Goal: Navigation & Orientation: Find specific page/section

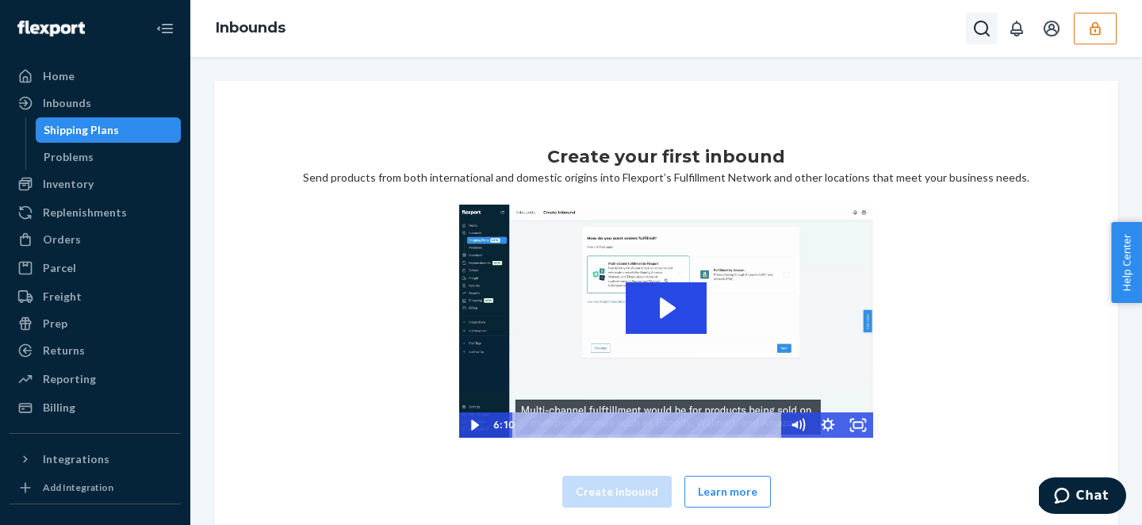
click at [972, 24] on icon "Open Search Box" at bounding box center [981, 28] width 19 height 19
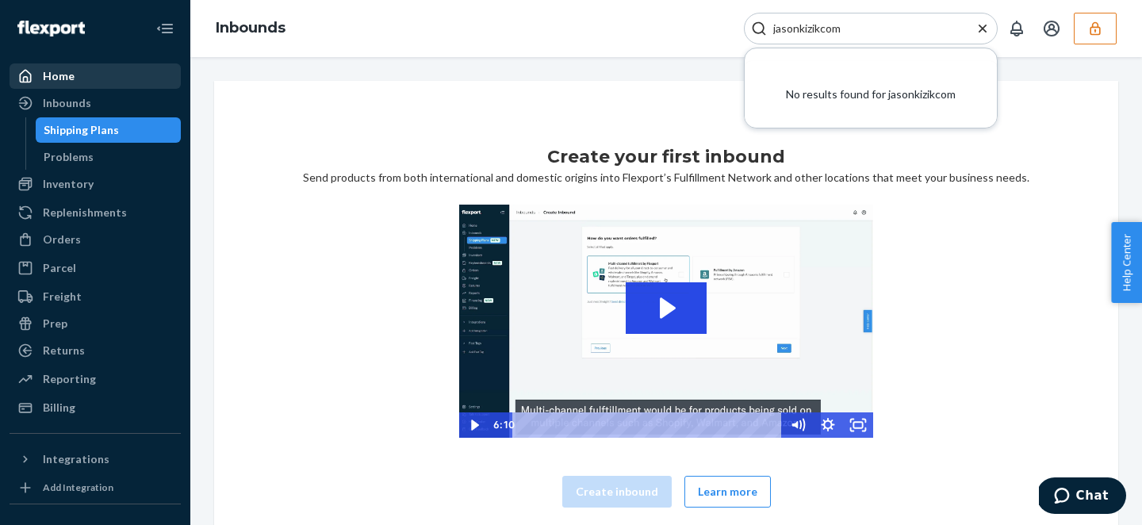
type input "jasonkizikcom"
click at [64, 70] on div "Home" at bounding box center [59, 76] width 32 height 16
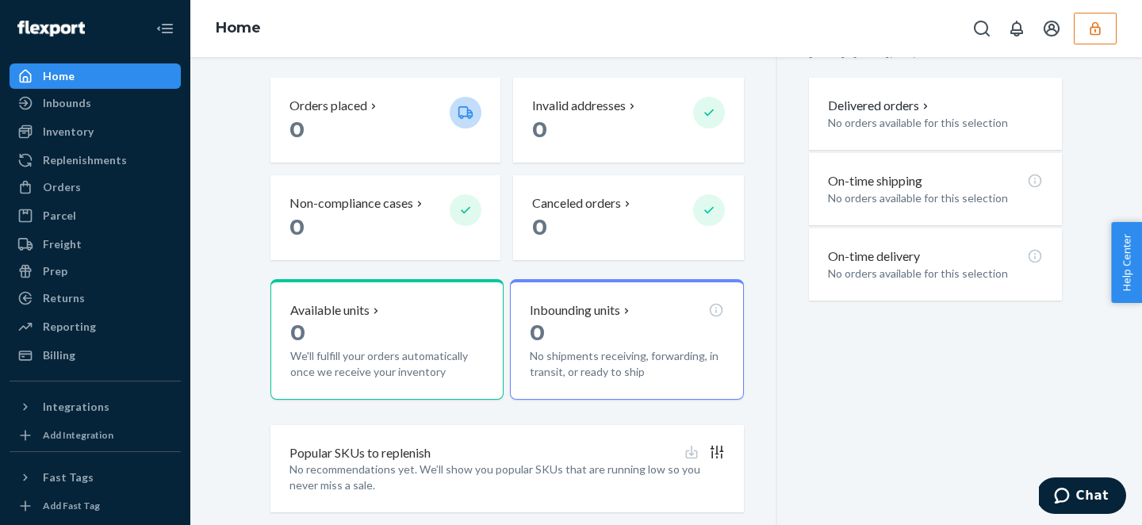
scroll to position [435, 0]
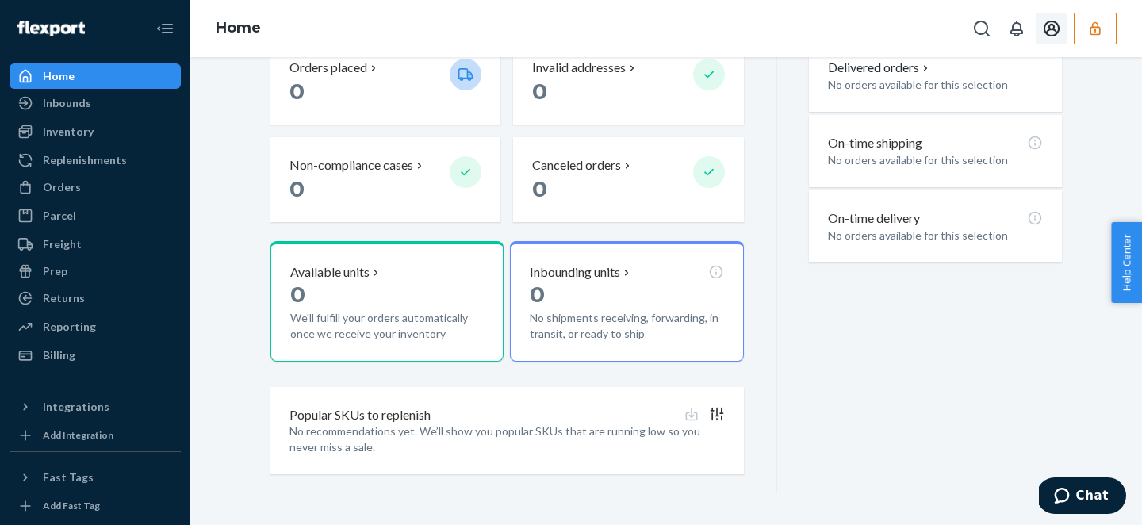
click at [1055, 27] on icon "Open account menu" at bounding box center [1051, 28] width 19 height 19
click at [989, 29] on icon "Open Search Box" at bounding box center [981, 28] width 19 height 19
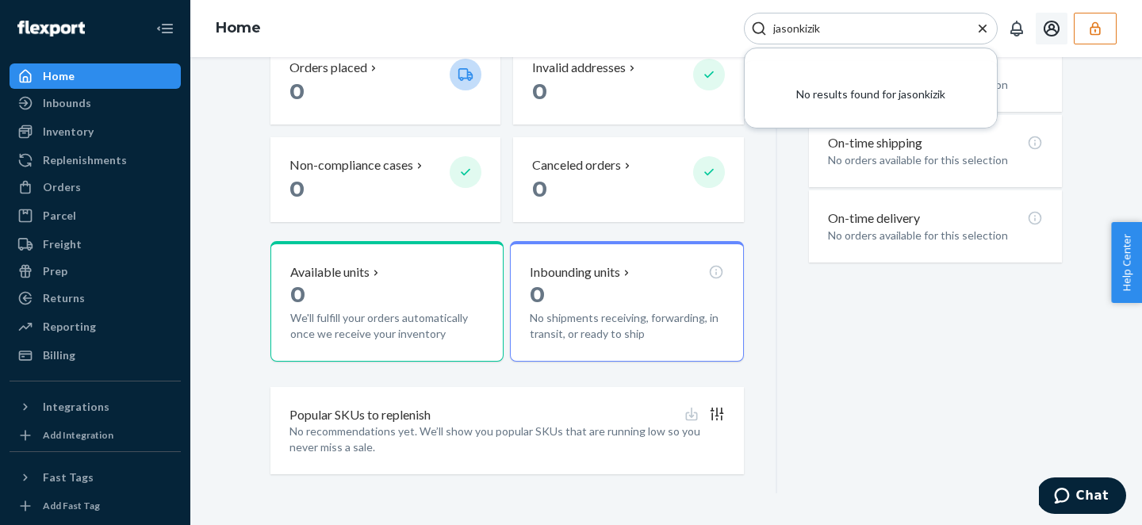
click at [799, 28] on input "jasonkizik" at bounding box center [864, 29] width 195 height 16
type input "[PERSON_NAME]@[PERSON_NAME]"
drag, startPoint x: 842, startPoint y: 29, endPoint x: 709, endPoint y: 10, distance: 134.6
click at [709, 10] on div "Home [PERSON_NAME]@[PERSON_NAME] No results found for [PERSON_NAME]@[PERSON_NAM…" at bounding box center [666, 28] width 952 height 57
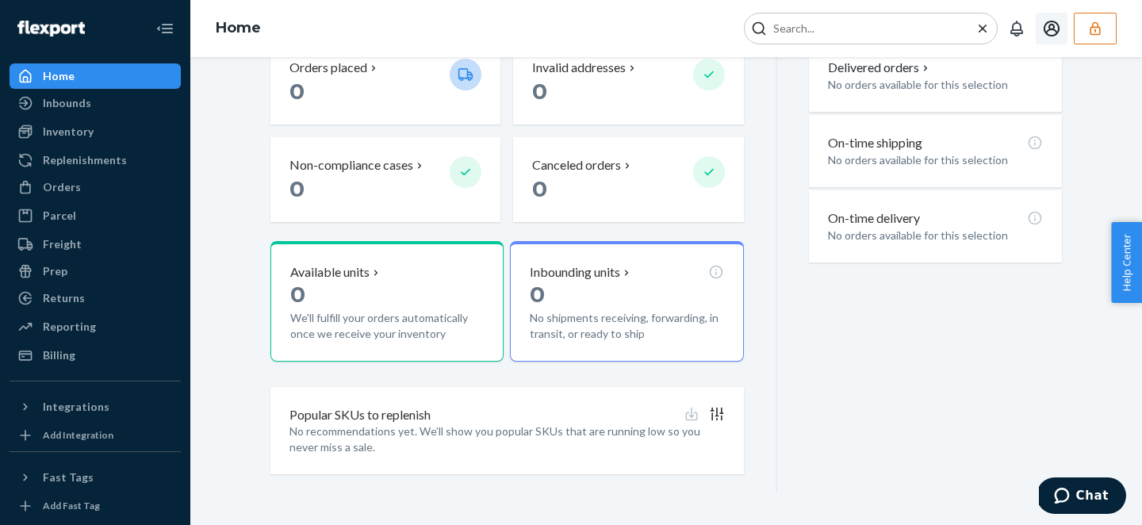
click at [868, 22] on input "Search Input" at bounding box center [864, 29] width 195 height 16
paste input "jasonkizikcom"
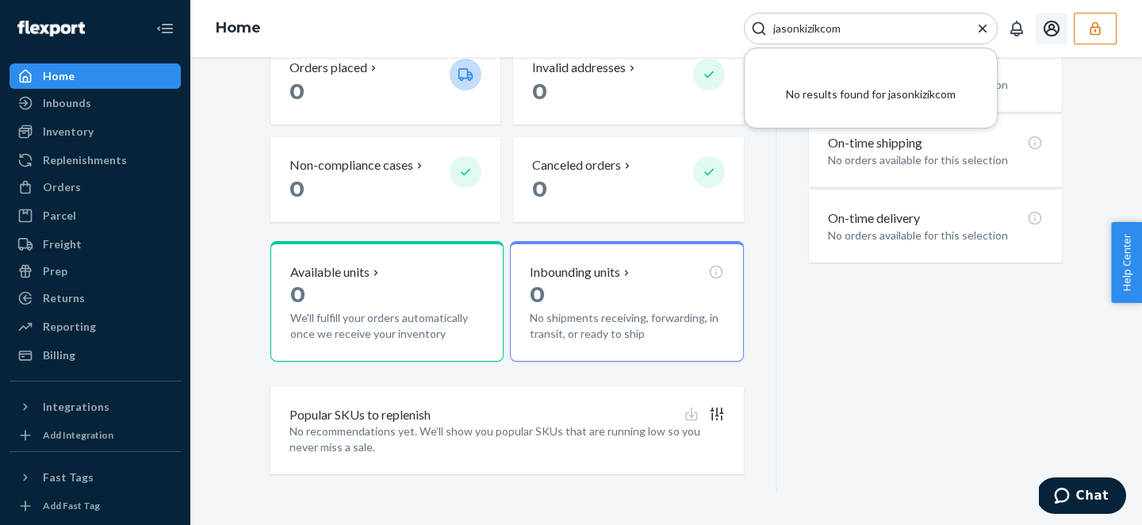
type input "jasonkizikcom"
click at [816, 96] on div "No results found for jasonkizikcom" at bounding box center [871, 94] width 252 height 67
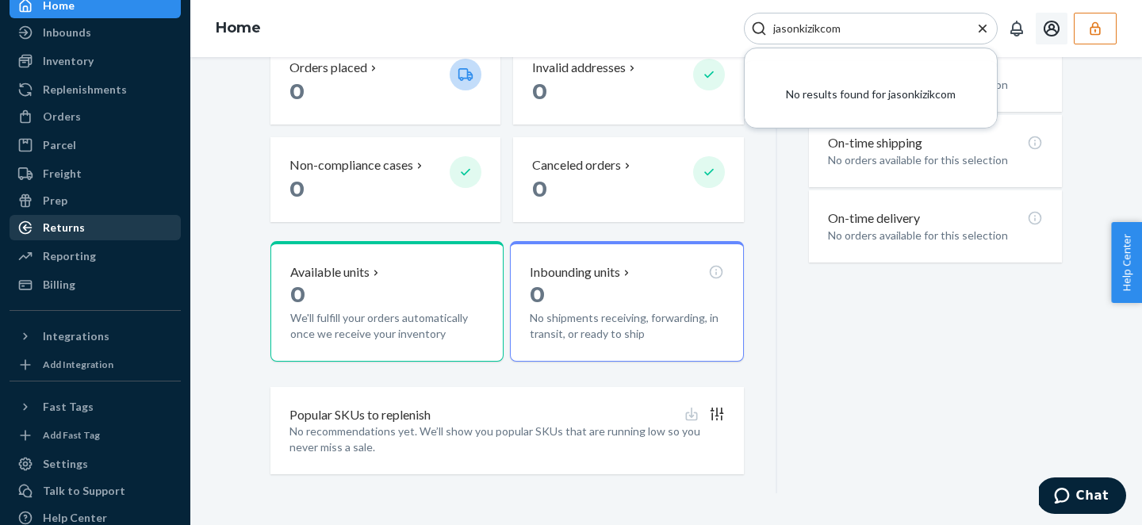
scroll to position [122, 0]
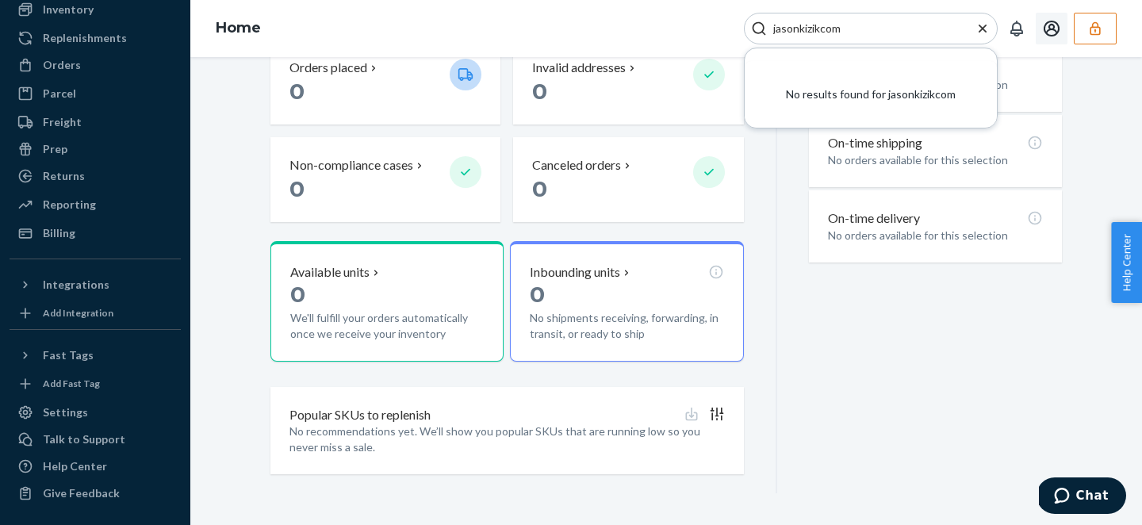
click at [1051, 28] on icon "Open account menu" at bounding box center [1051, 28] width 19 height 19
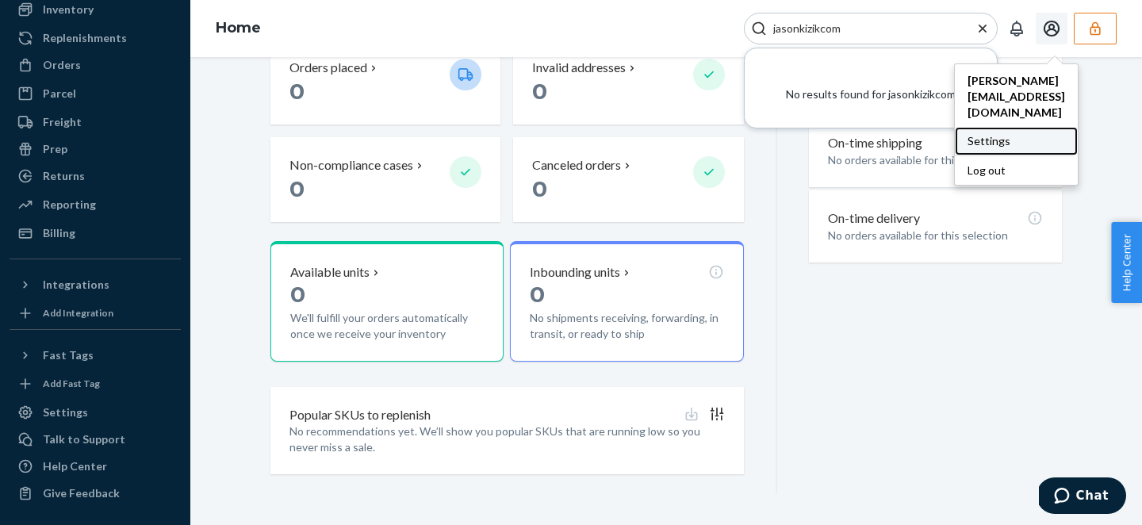
click at [985, 127] on div "Settings" at bounding box center [1016, 141] width 123 height 29
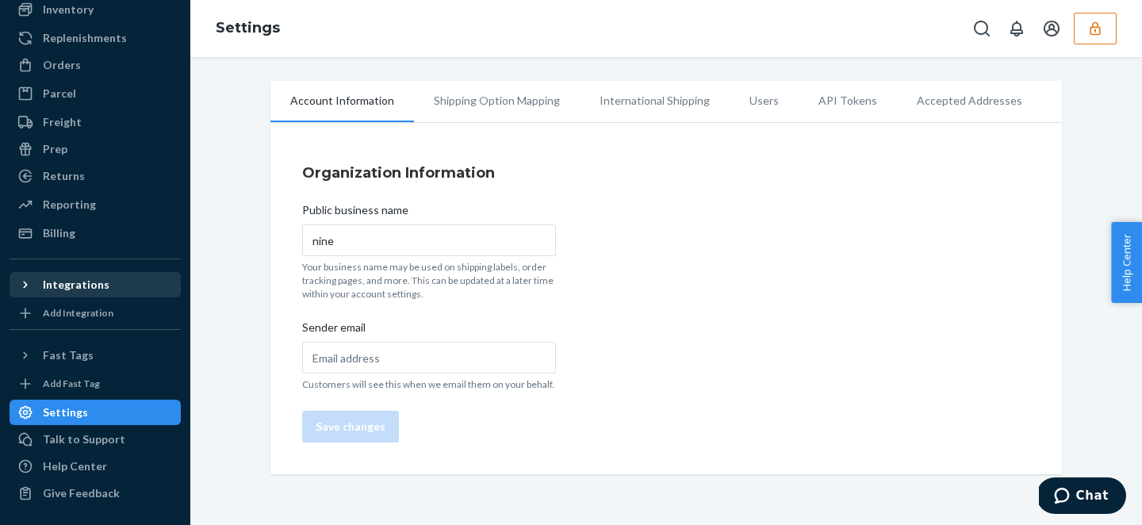
click at [28, 282] on icon at bounding box center [25, 285] width 16 height 16
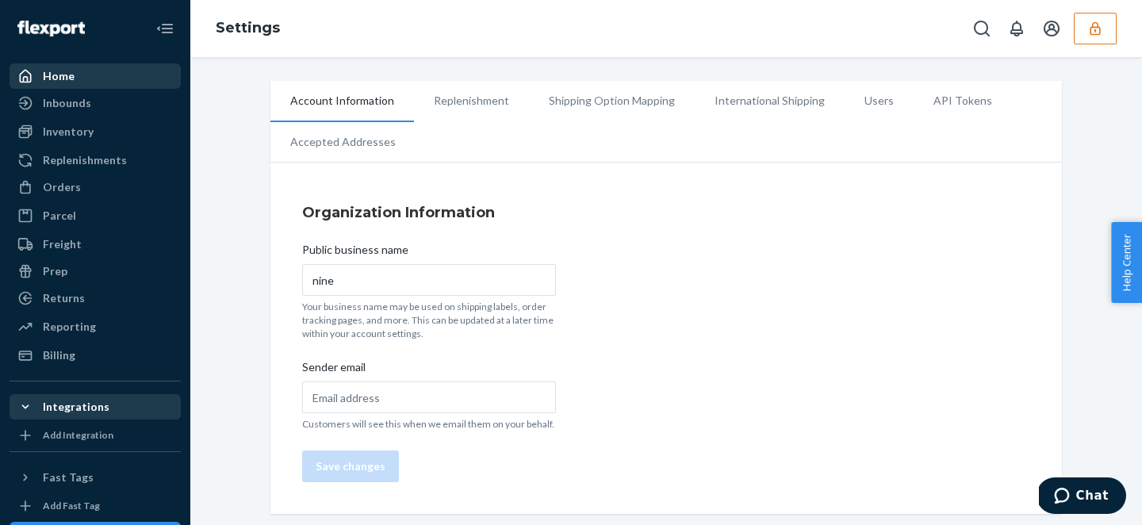
click at [70, 81] on div "Home" at bounding box center [59, 76] width 32 height 16
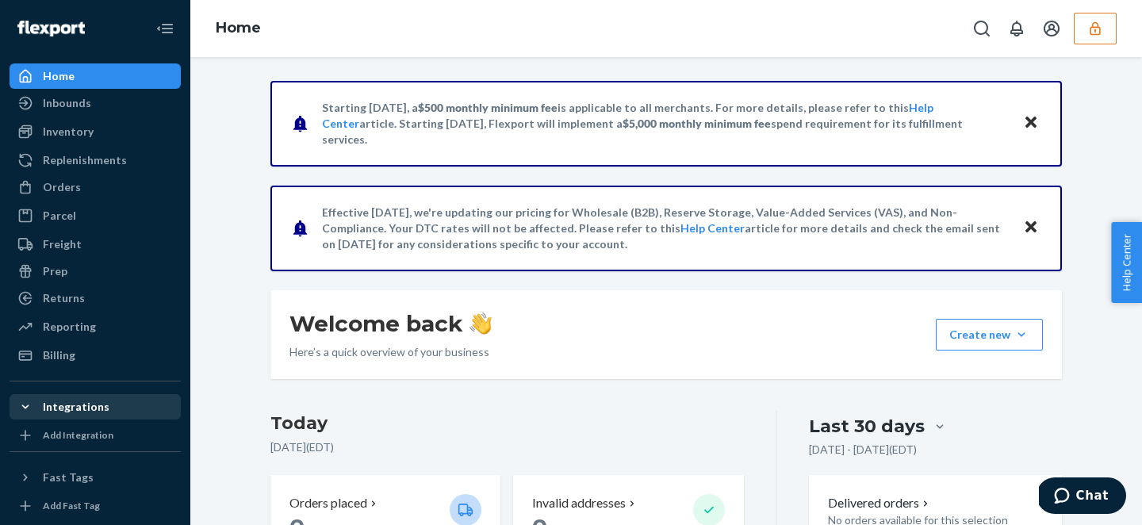
click at [1094, 30] on icon "button" at bounding box center [1095, 29] width 16 height 16
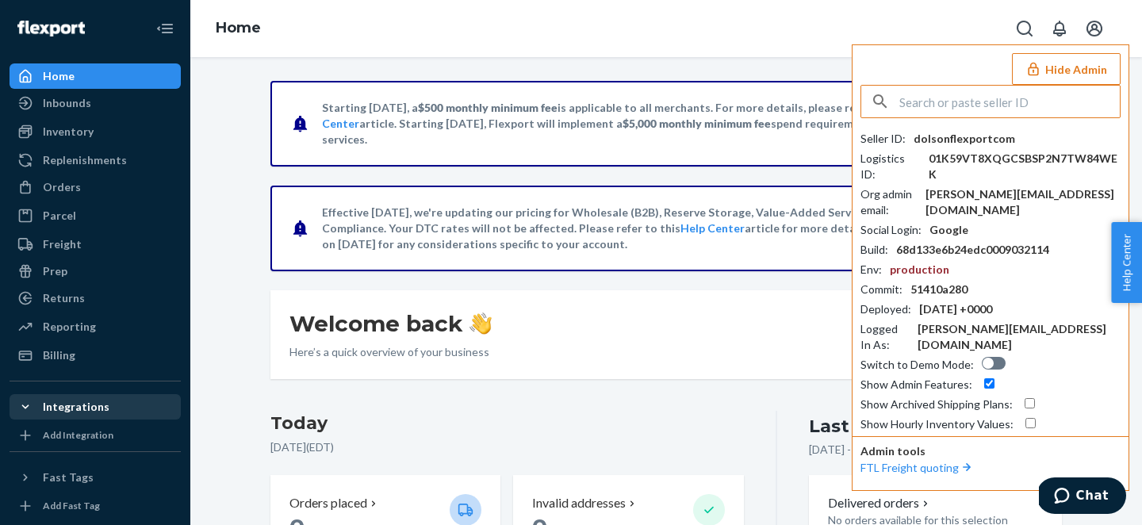
paste input "jasonkizikcom"
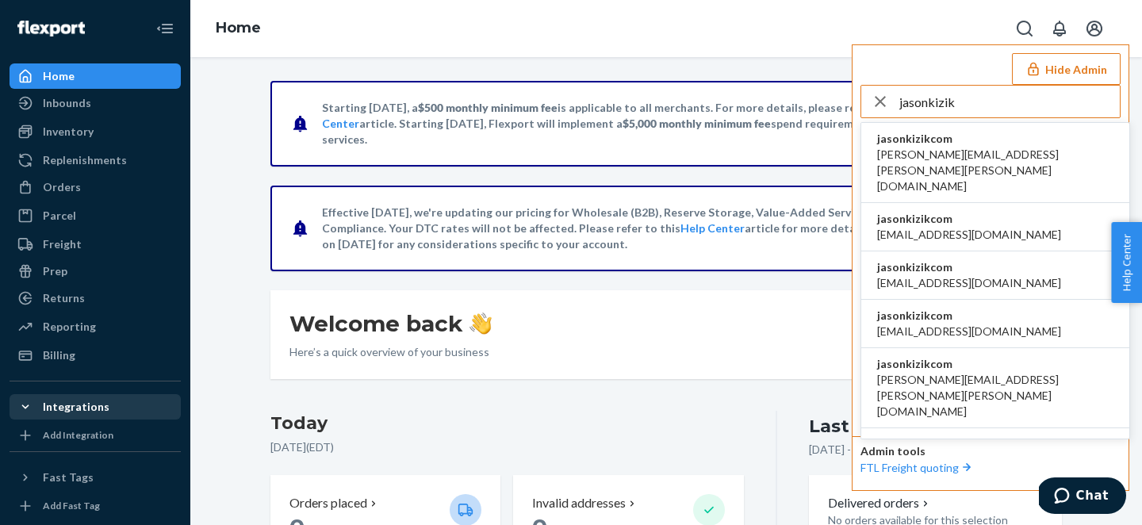
type input "jasonkizik"
click at [997, 141] on span "jasonkizikcom" at bounding box center [995, 139] width 236 height 16
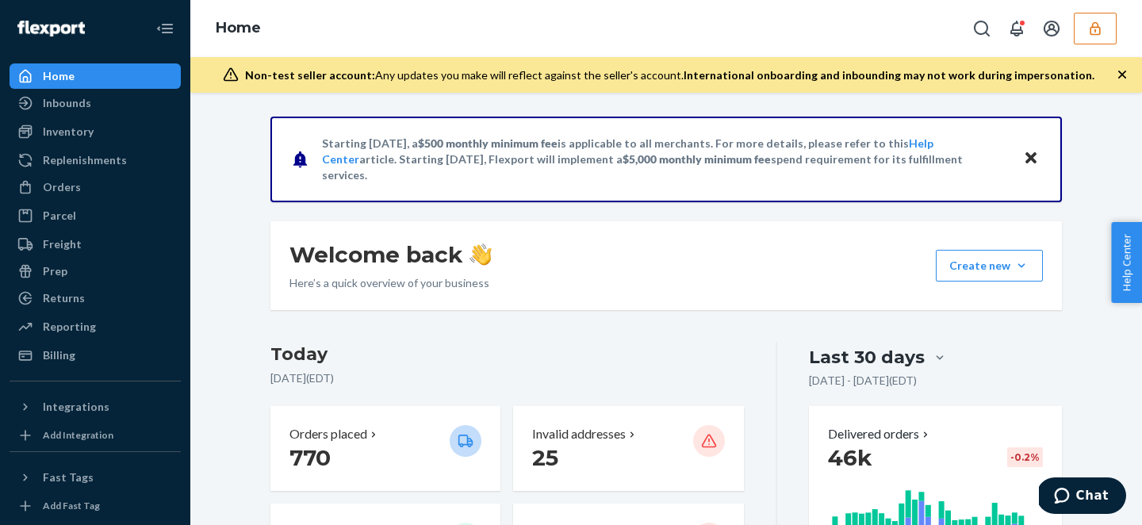
click at [73, 411] on div "Integrations" at bounding box center [76, 407] width 67 height 16
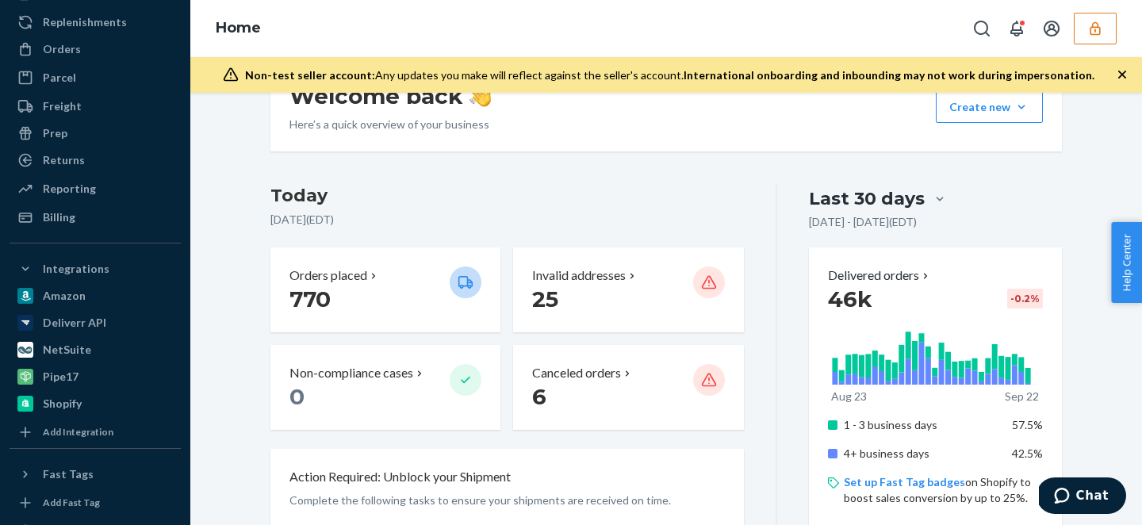
scroll to position [194, 0]
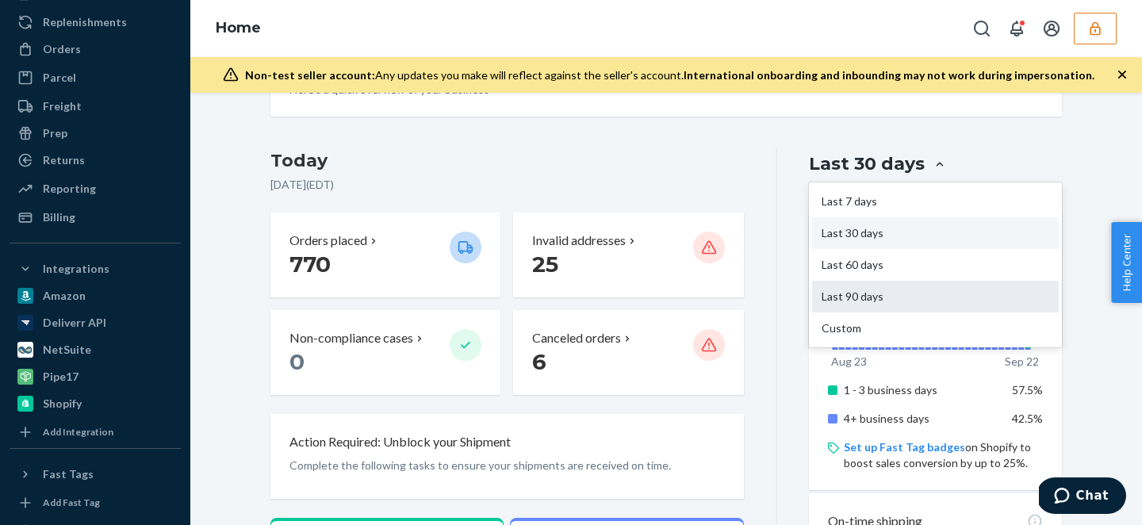
click at [839, 292] on div "Last 90 days" at bounding box center [935, 297] width 247 height 32
click at [846, 164] on input "option Last 90 days focused, 4 of 5. 5 results available. Use Up and Down to ch…" at bounding box center [846, 164] width 0 height 0
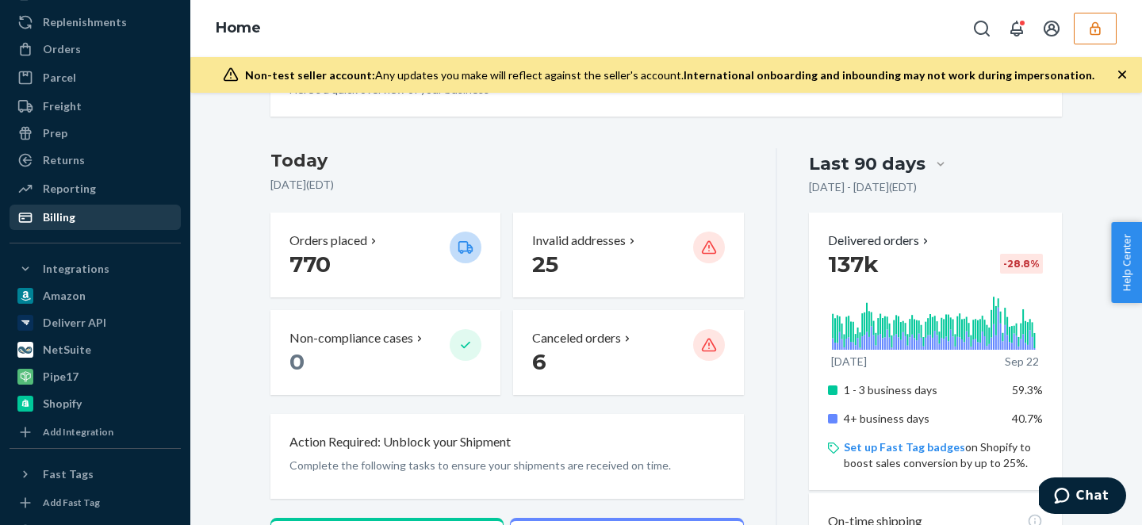
click at [67, 216] on div "Billing" at bounding box center [59, 217] width 33 height 16
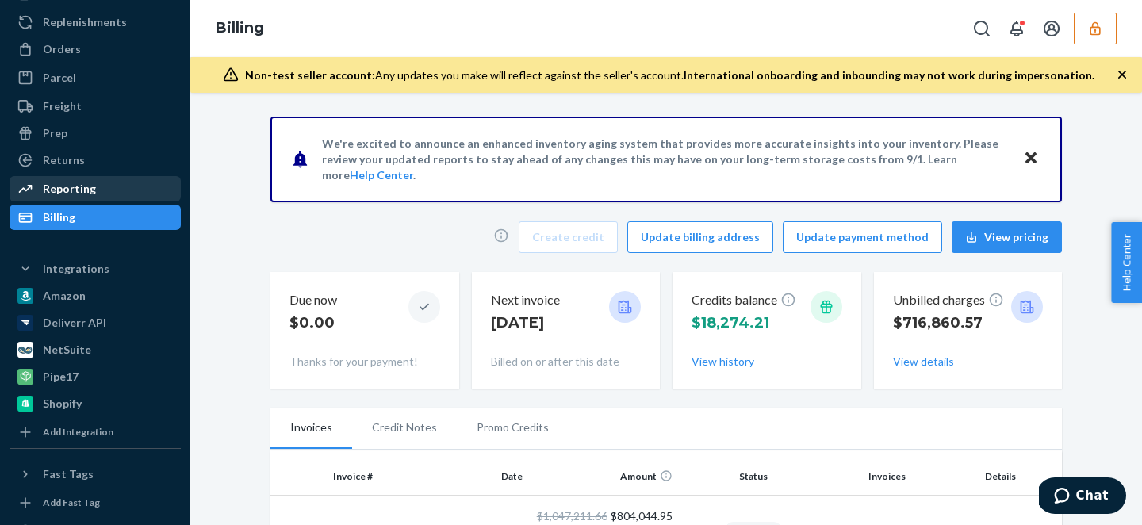
click at [49, 190] on div "Reporting" at bounding box center [69, 189] width 53 height 16
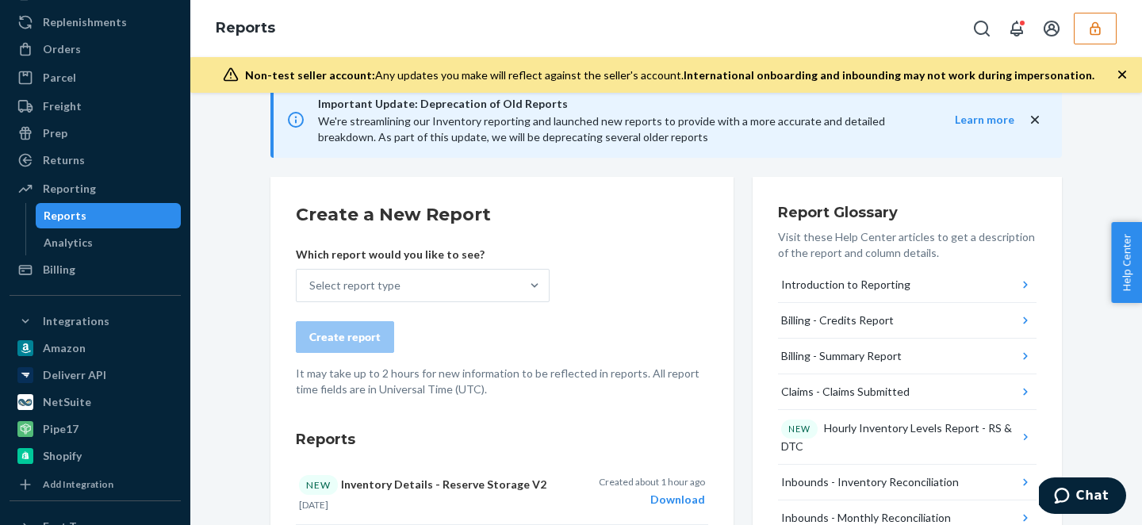
scroll to position [140, 0]
click at [53, 134] on div "Prep" at bounding box center [55, 133] width 25 height 16
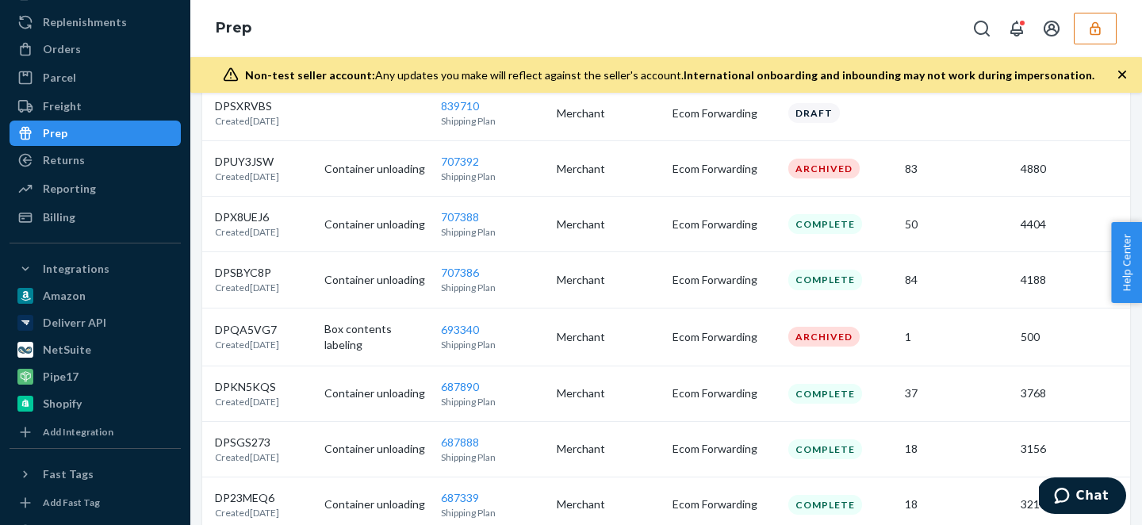
scroll to position [726, 0]
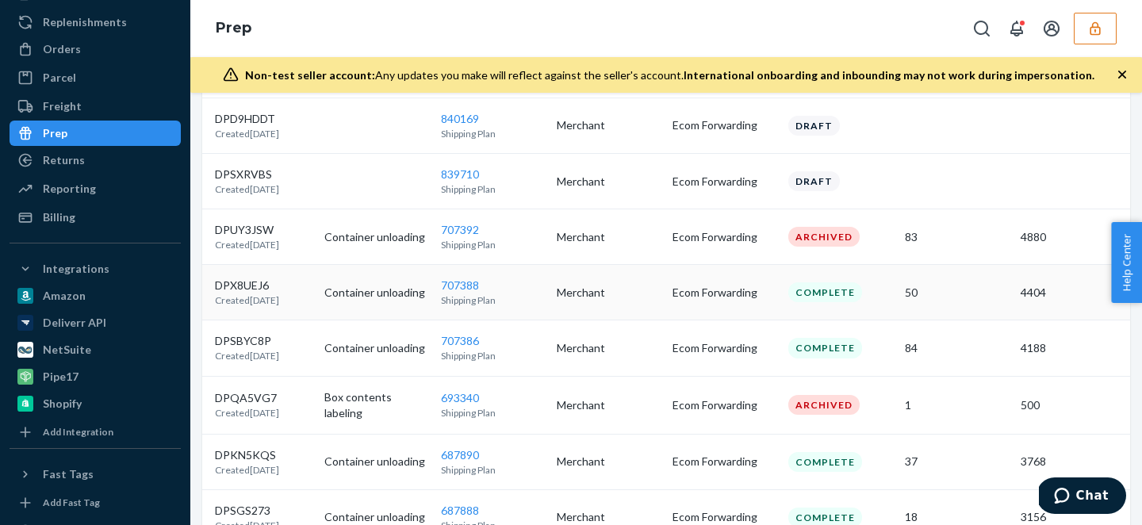
click at [279, 303] on p "Created October 23, 2024" at bounding box center [263, 299] width 97 height 13
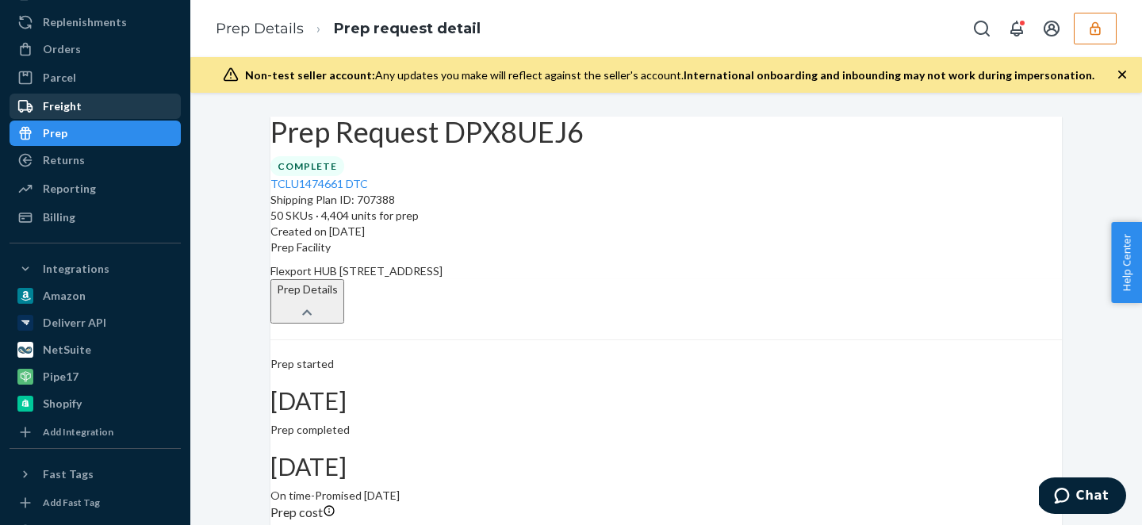
click at [73, 106] on div "Freight" at bounding box center [62, 106] width 39 height 16
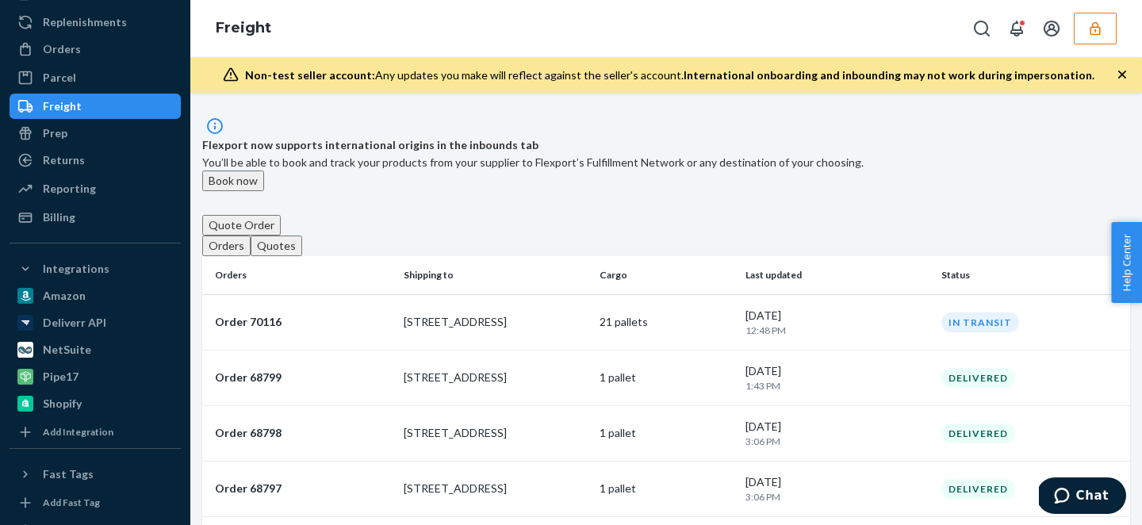
click at [49, 160] on div "Returns" at bounding box center [64, 160] width 42 height 16
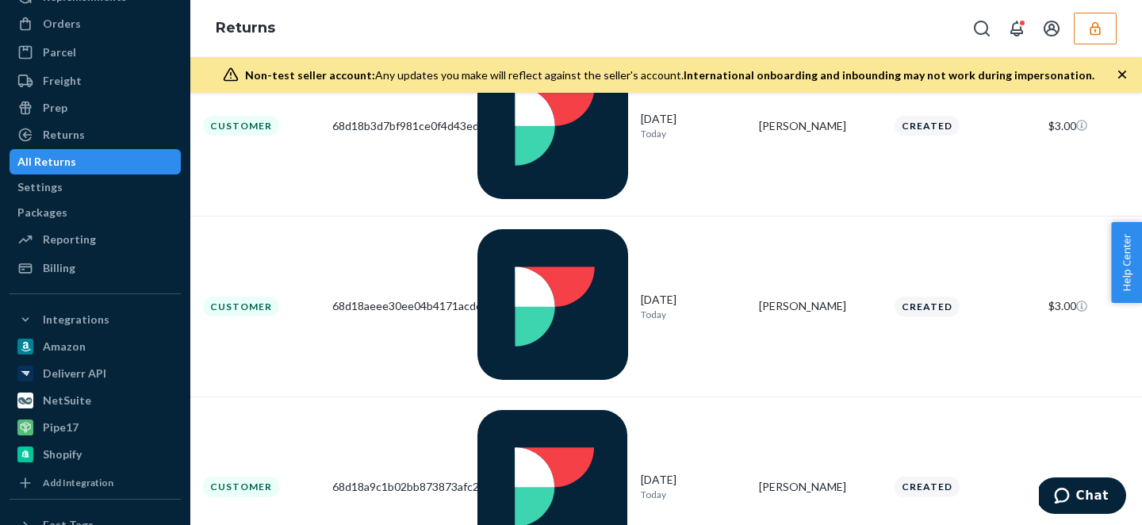
scroll to position [171, 0]
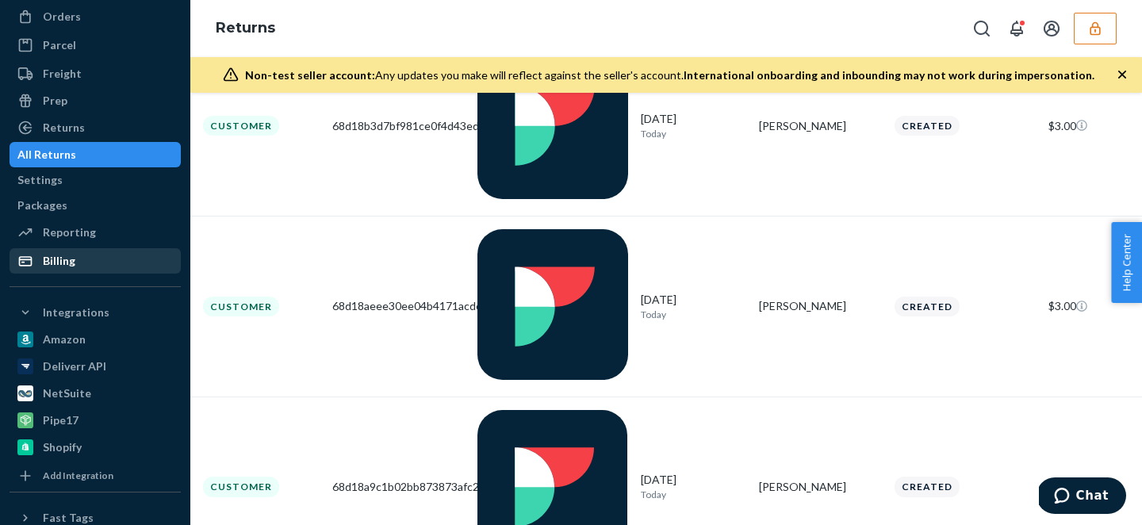
click at [82, 268] on div "Billing" at bounding box center [95, 261] width 168 height 22
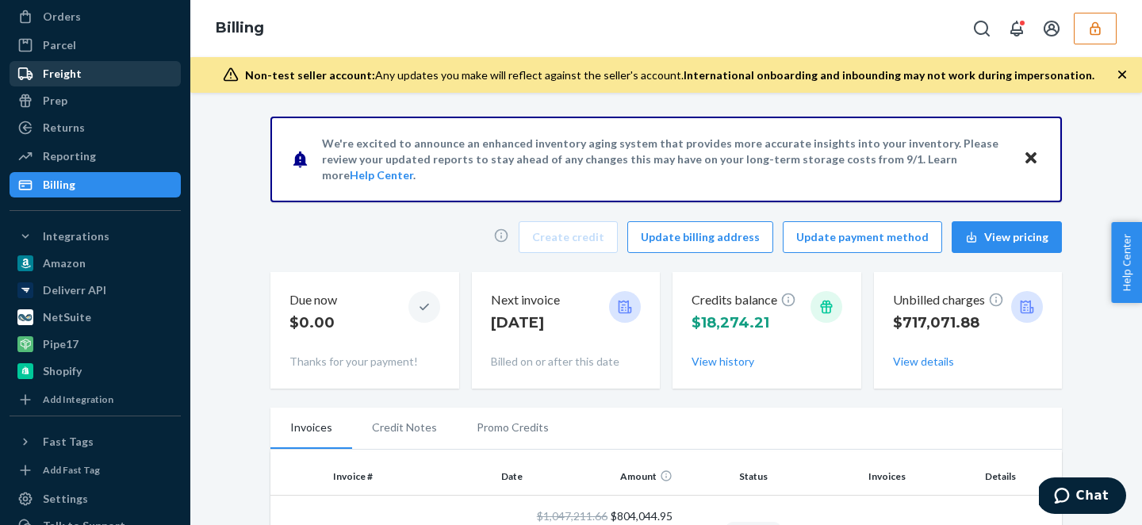
click at [44, 67] on div "Freight" at bounding box center [62, 74] width 39 height 16
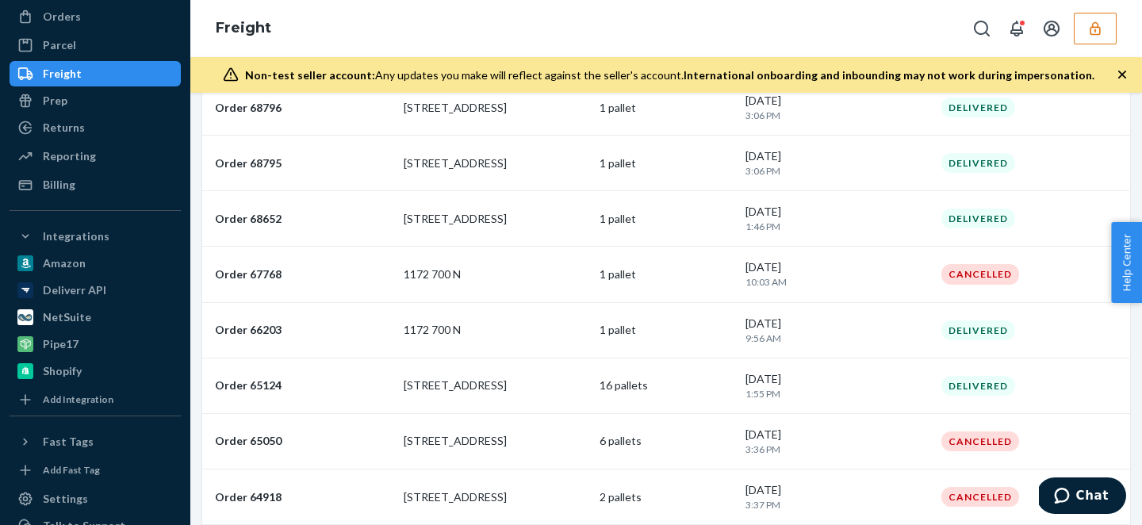
scroll to position [263, 0]
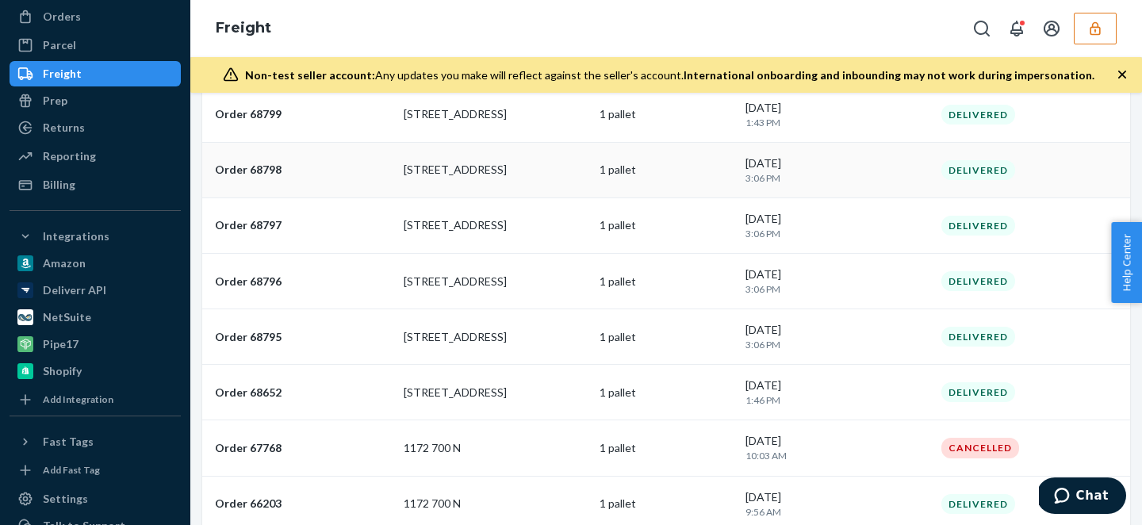
click at [270, 178] on p "Order 68798" at bounding box center [303, 170] width 176 height 16
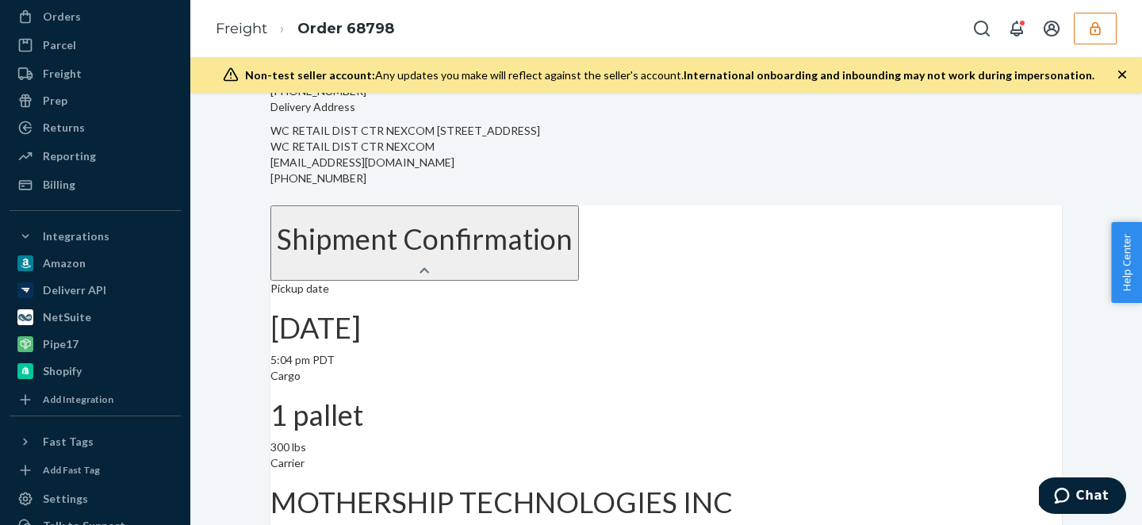
scroll to position [312, 0]
drag, startPoint x: 382, startPoint y: 376, endPoint x: 207, endPoint y: 478, distance: 203.0
click at [207, 478] on div "Shipment Delivered Download BOL#: SL7545443 Cargo ready on 09/04/2025 Pickup re…" at bounding box center [666, 303] width 928 height 1017
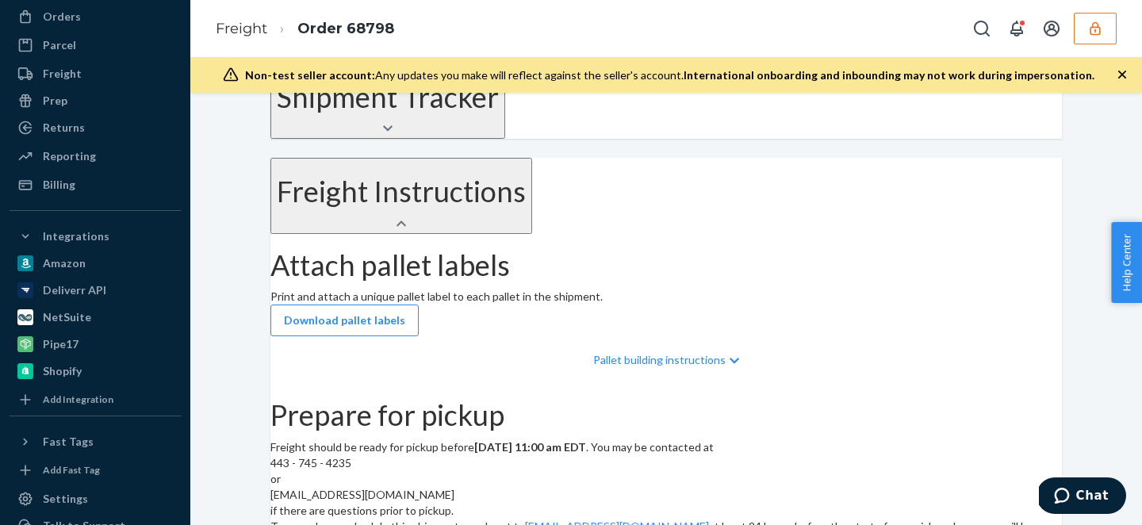
scroll to position [930, 0]
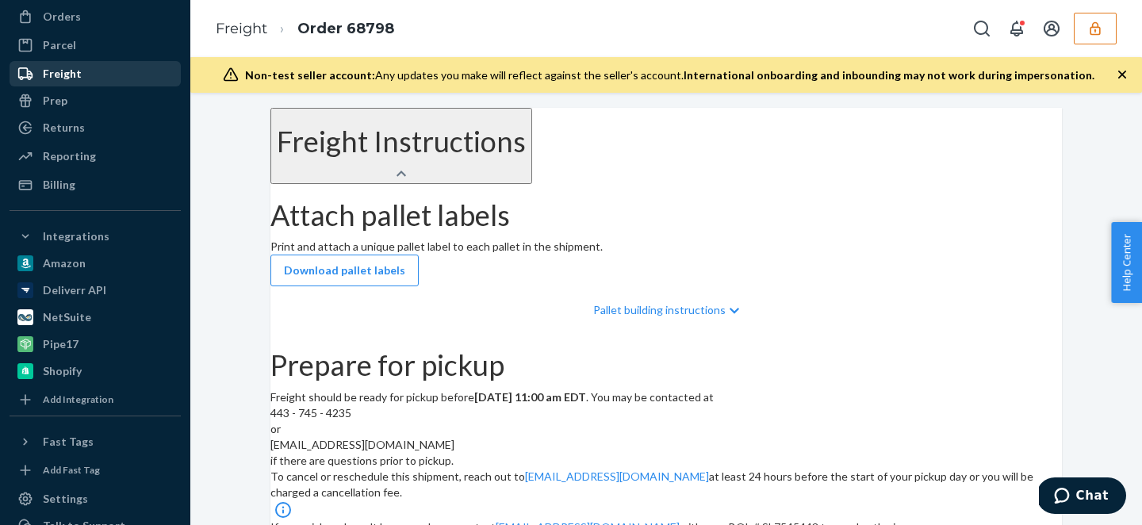
click at [56, 78] on div "Freight" at bounding box center [62, 74] width 39 height 16
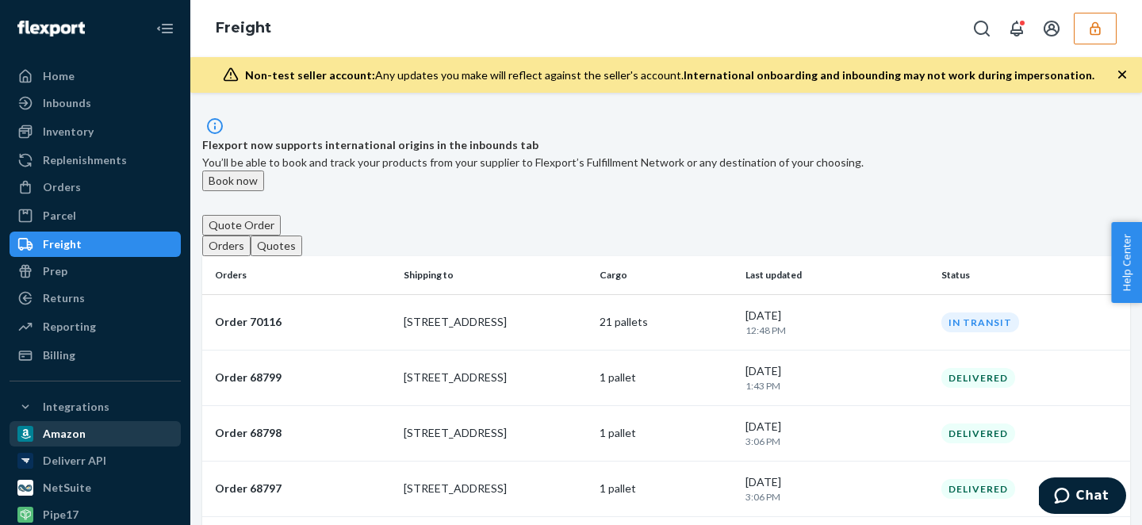
scroll to position [1, 0]
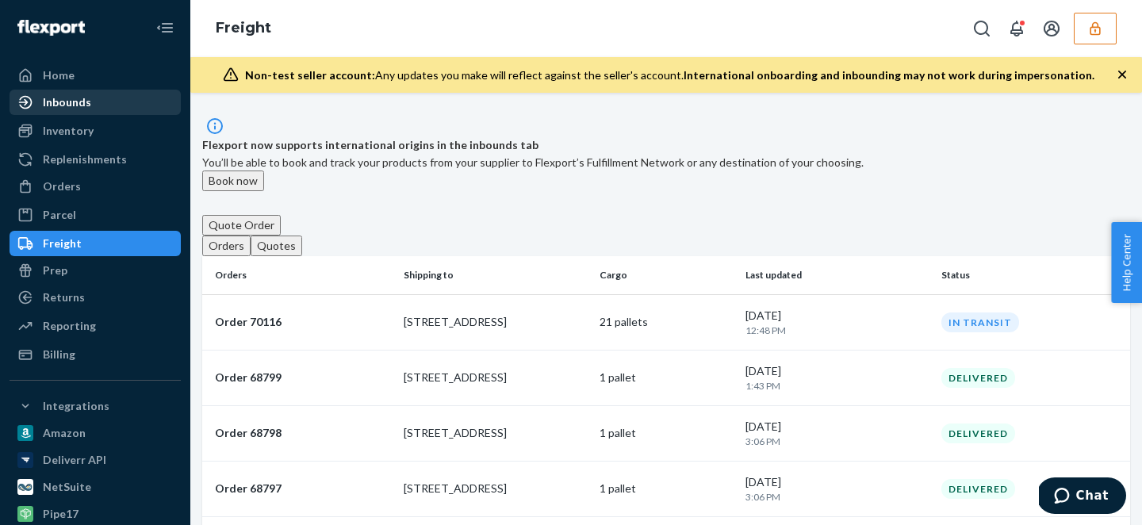
click at [75, 96] on div "Inbounds" at bounding box center [67, 102] width 48 height 16
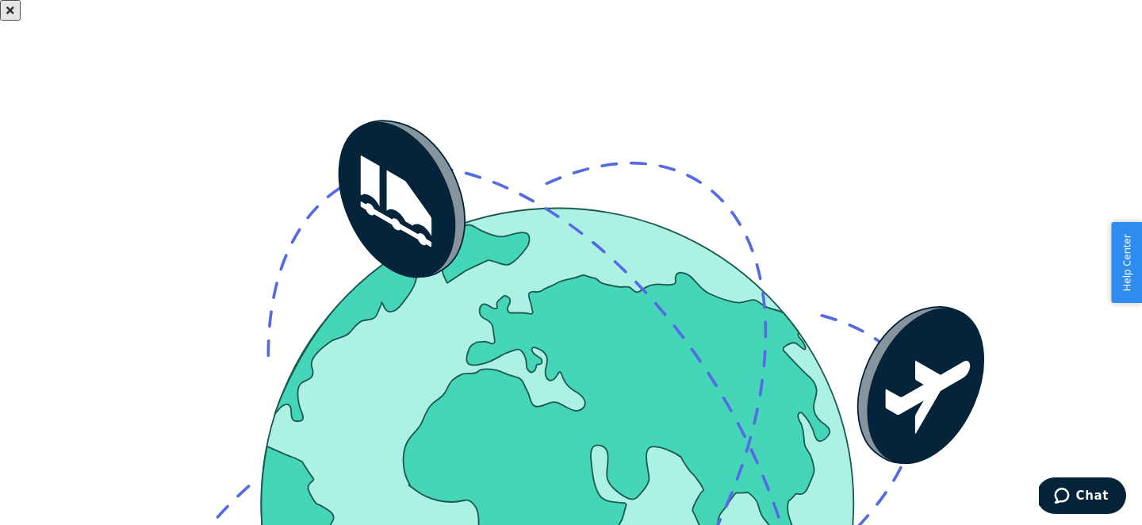
click at [14, 14] on icon "Close" at bounding box center [10, 10] width 8 height 8
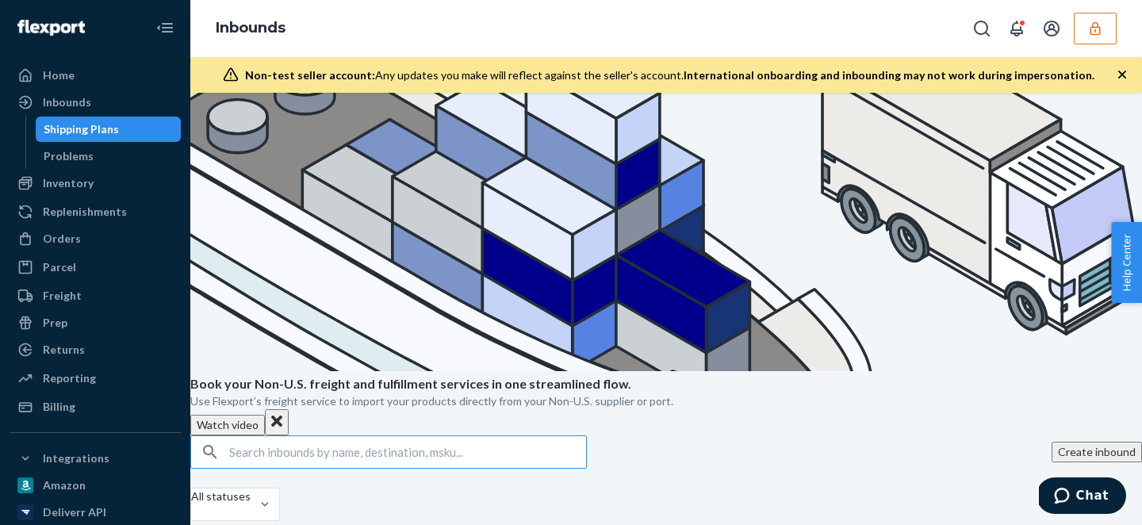
scroll to position [857, 0]
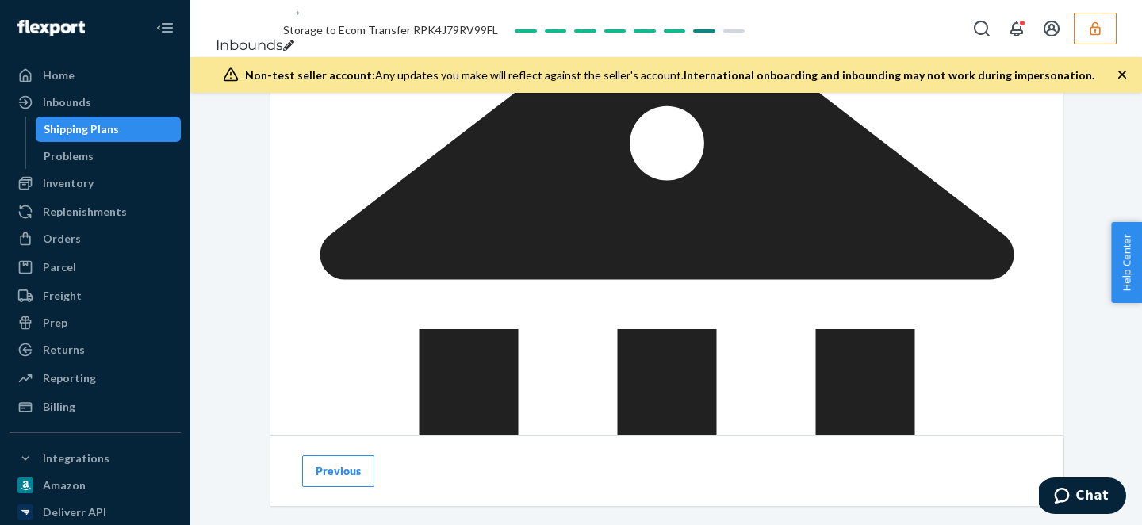
scroll to position [901, 0]
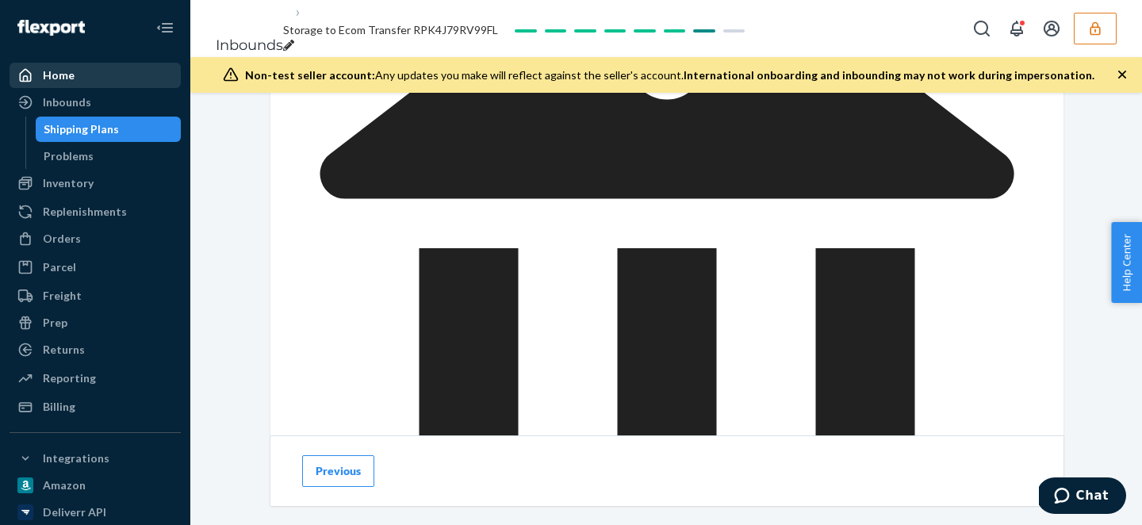
click at [56, 79] on div "Home" at bounding box center [59, 75] width 32 height 16
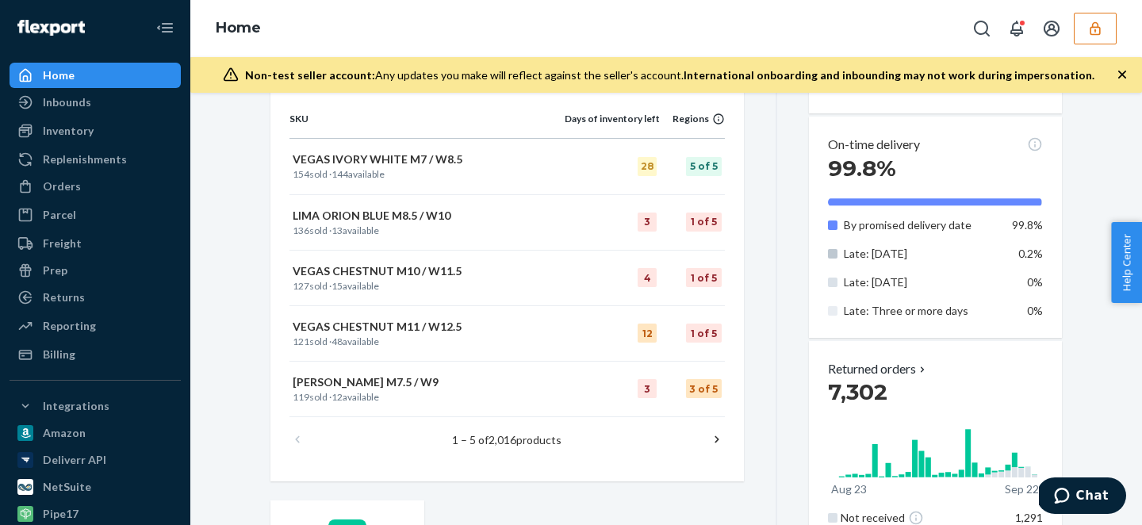
scroll to position [1071, 0]
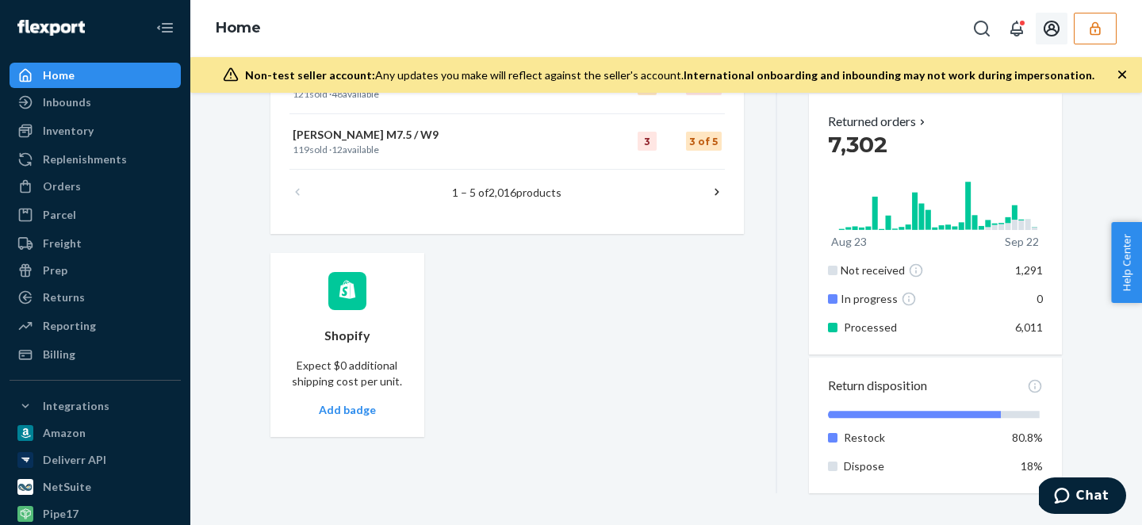
click at [1053, 28] on icon "Open account menu" at bounding box center [1052, 29] width 16 height 16
click at [1020, 22] on div "Settings" at bounding box center [1045, 14] width 51 height 16
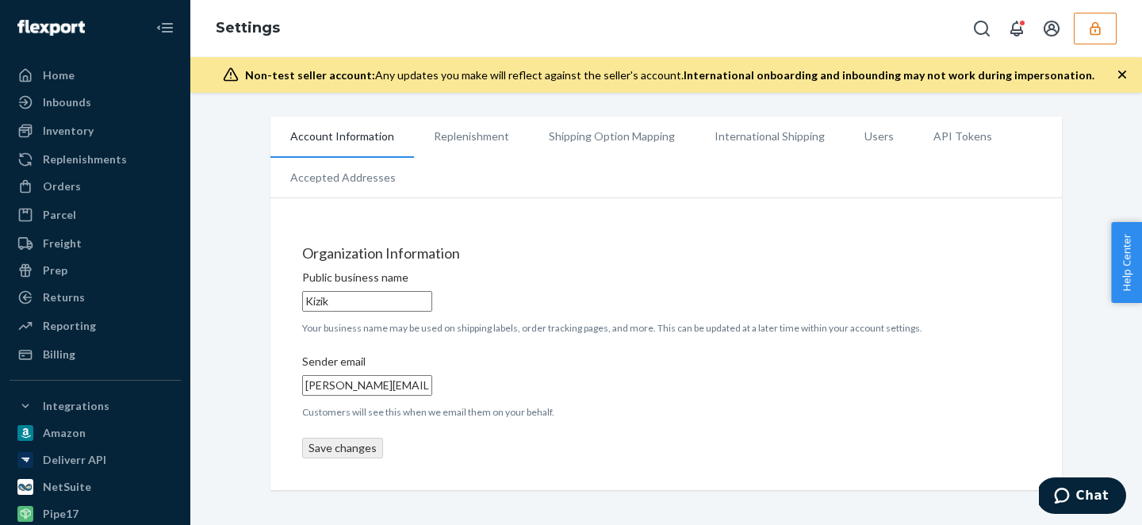
click at [763, 140] on li "International Shipping" at bounding box center [770, 137] width 150 height 40
